Goal: Browse casually

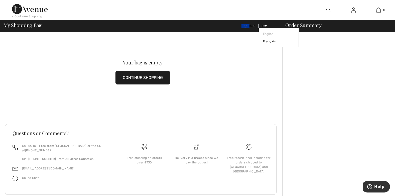
click at [266, 27] on icon at bounding box center [265, 26] width 2 height 4
click at [268, 40] on link "Français" at bounding box center [279, 42] width 32 height 8
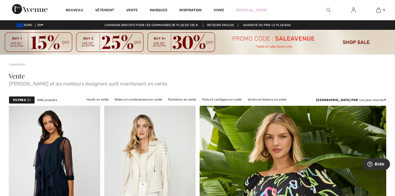
click at [196, 42] on img at bounding box center [197, 42] width 395 height 25
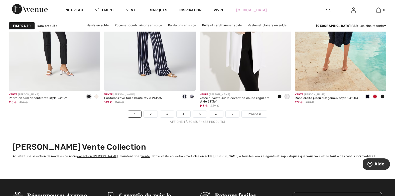
scroll to position [2455, 0]
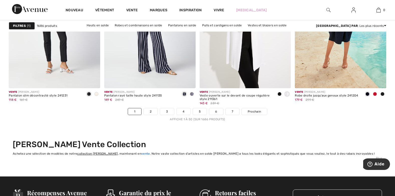
click at [142, 154] on link "vente" at bounding box center [145, 154] width 9 height 4
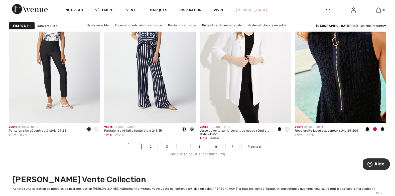
scroll to position [2480, 0]
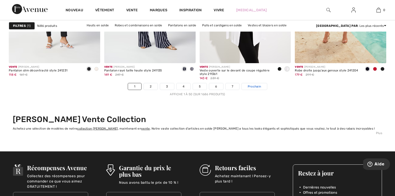
click at [256, 86] on span "Prochain" at bounding box center [254, 86] width 13 height 5
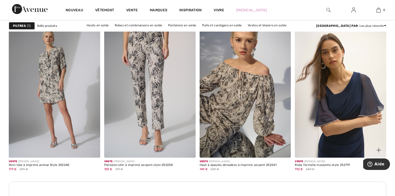
scroll to position [1828, 0]
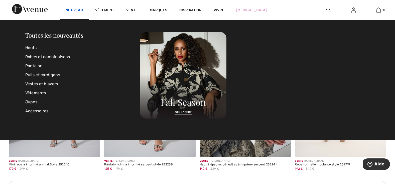
click at [82, 11] on link "Nouveau" at bounding box center [75, 10] width 18 height 5
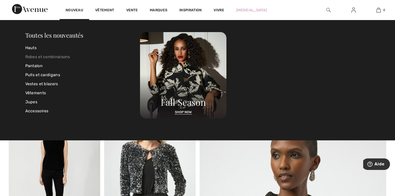
click at [57, 55] on link "Robes et combinaisons" at bounding box center [82, 56] width 115 height 9
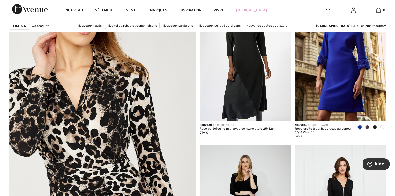
scroll to position [1378, 0]
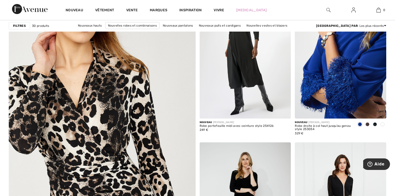
click at [355, 87] on img at bounding box center [340, 49] width 91 height 137
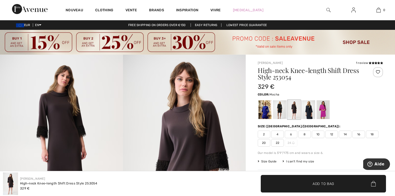
click at [353, 11] on img at bounding box center [353, 10] width 4 height 6
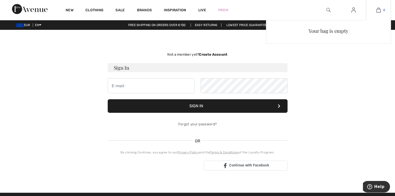
click at [376, 11] on link "0" at bounding box center [378, 10] width 25 height 6
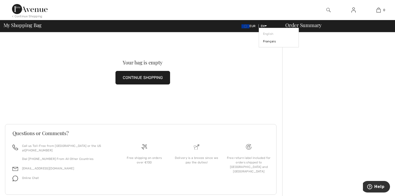
click at [266, 26] on icon at bounding box center [265, 26] width 2 height 4
click at [266, 40] on link "Français" at bounding box center [279, 42] width 32 height 8
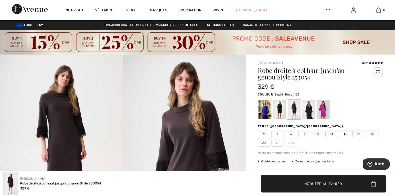
click at [265, 112] on div at bounding box center [264, 109] width 13 height 19
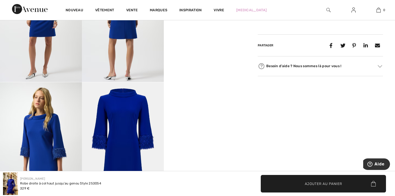
scroll to position [225, 0]
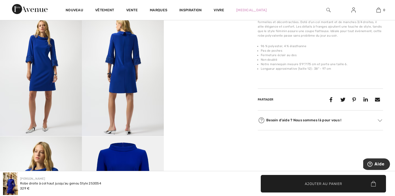
click at [281, 121] on font "Besoin d’aide ? Nous sommes là pour vous !" at bounding box center [303, 119] width 75 height 5
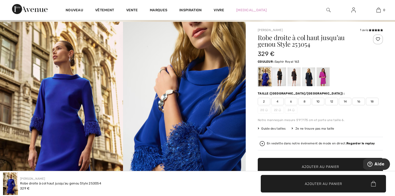
scroll to position [0, 0]
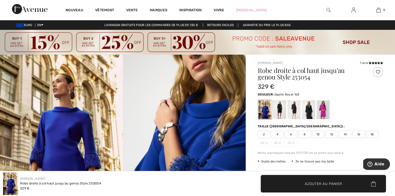
click at [379, 72] on div at bounding box center [378, 72] width 10 height 10
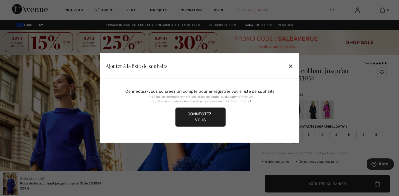
drag, startPoint x: 292, startPoint y: 67, endPoint x: 296, endPoint y: 62, distance: 6.4
click at [294, 64] on div "Ajouter à la liste de souhaits ✕" at bounding box center [199, 65] width 199 height 25
click at [289, 67] on div "✕" at bounding box center [290, 66] width 5 height 11
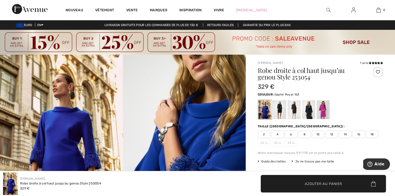
click at [377, 73] on div at bounding box center [378, 72] width 10 height 10
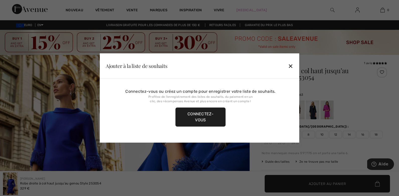
click at [293, 66] on div "Ajouter à la liste de souhaits ✕" at bounding box center [199, 65] width 199 height 25
click at [290, 67] on div "✕" at bounding box center [290, 66] width 5 height 11
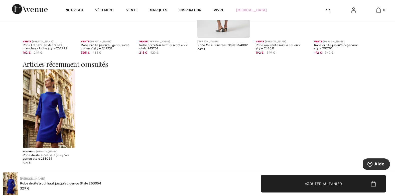
scroll to position [601, 0]
